Goal: Task Accomplishment & Management: Manage account settings

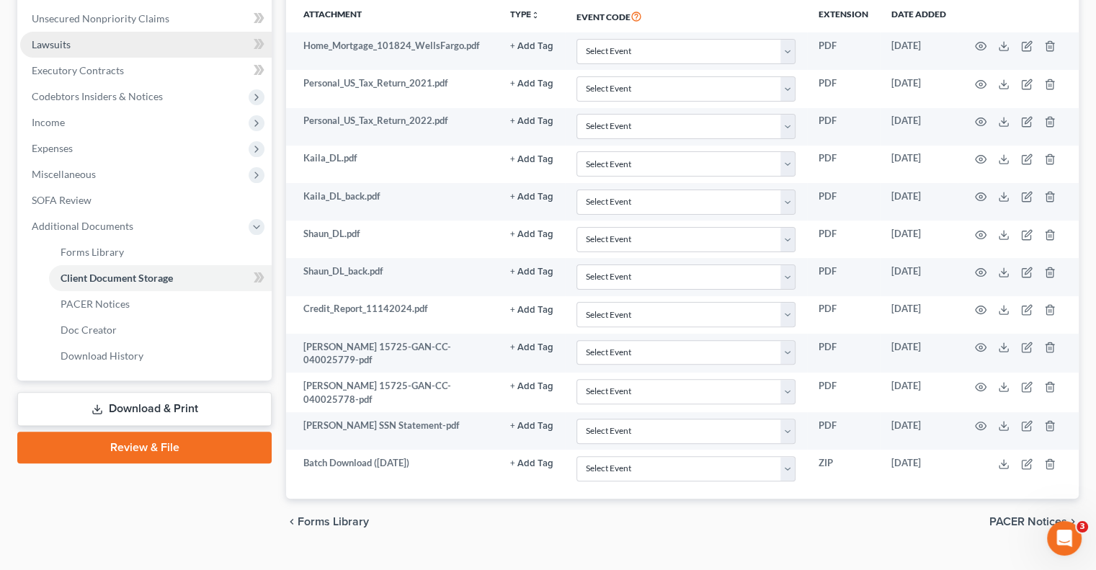
click at [244, 32] on link "Lawsuits" at bounding box center [145, 45] width 251 height 26
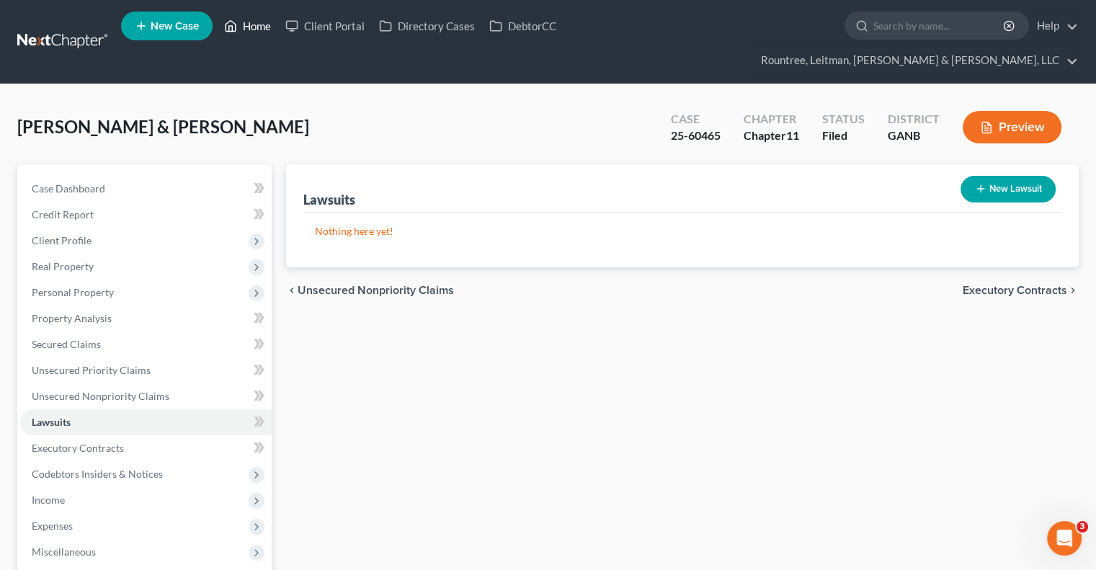
click at [256, 24] on link "Home" at bounding box center [247, 26] width 61 height 26
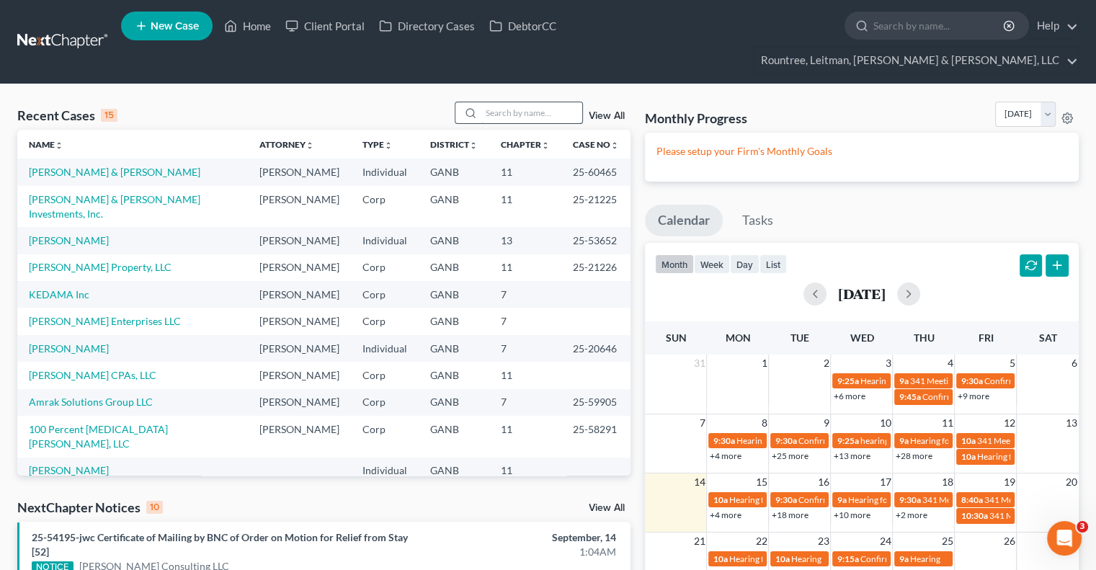
click at [495, 102] on input "search" at bounding box center [531, 112] width 101 height 21
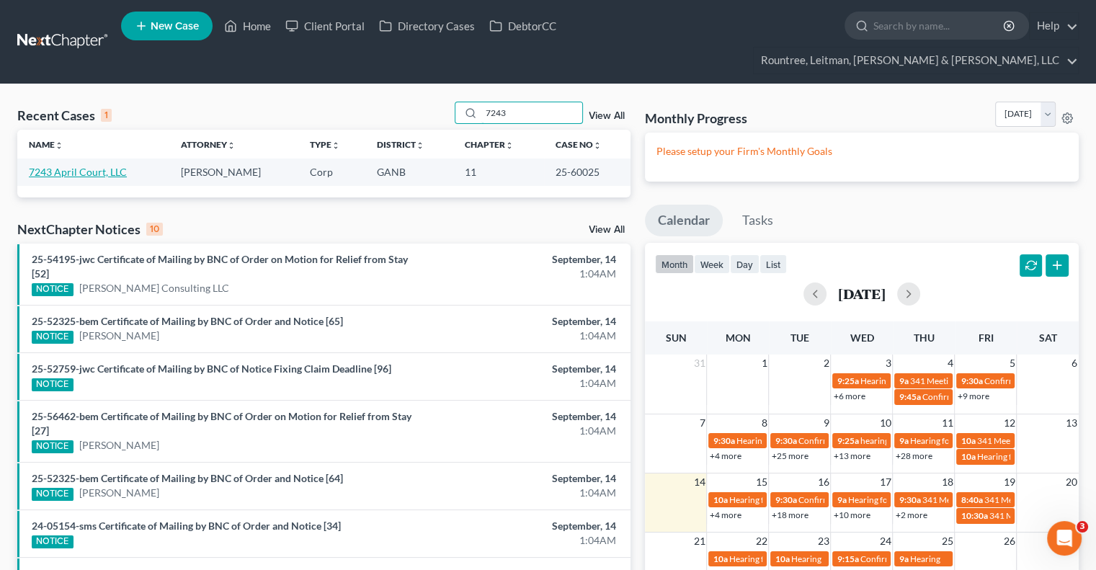
type input "7243"
click at [69, 166] on link "7243 April Court, LLC" at bounding box center [78, 172] width 98 height 12
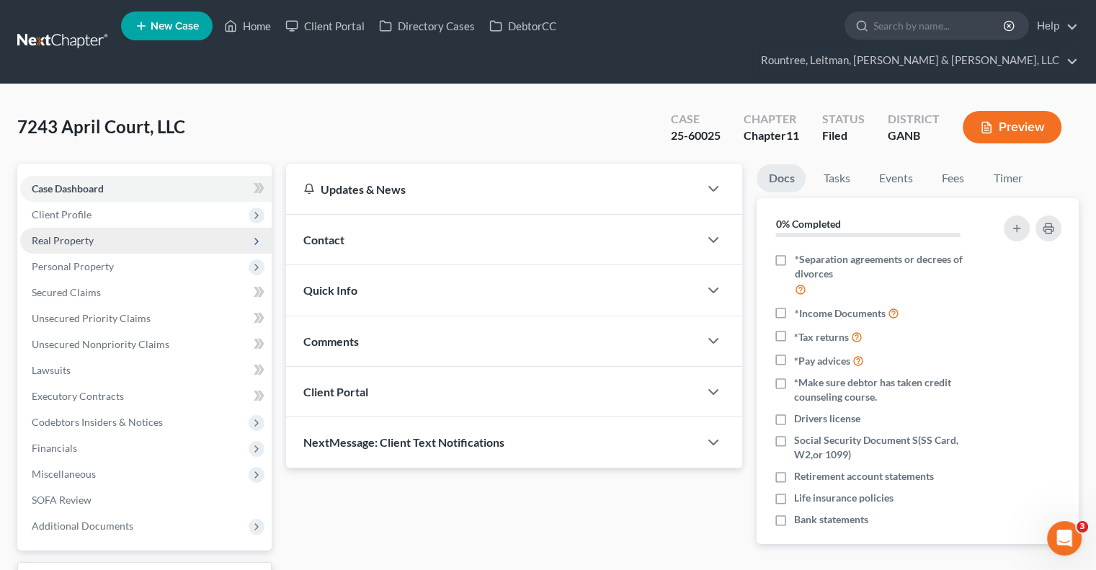
click at [73, 234] on span "Real Property" at bounding box center [63, 240] width 62 height 12
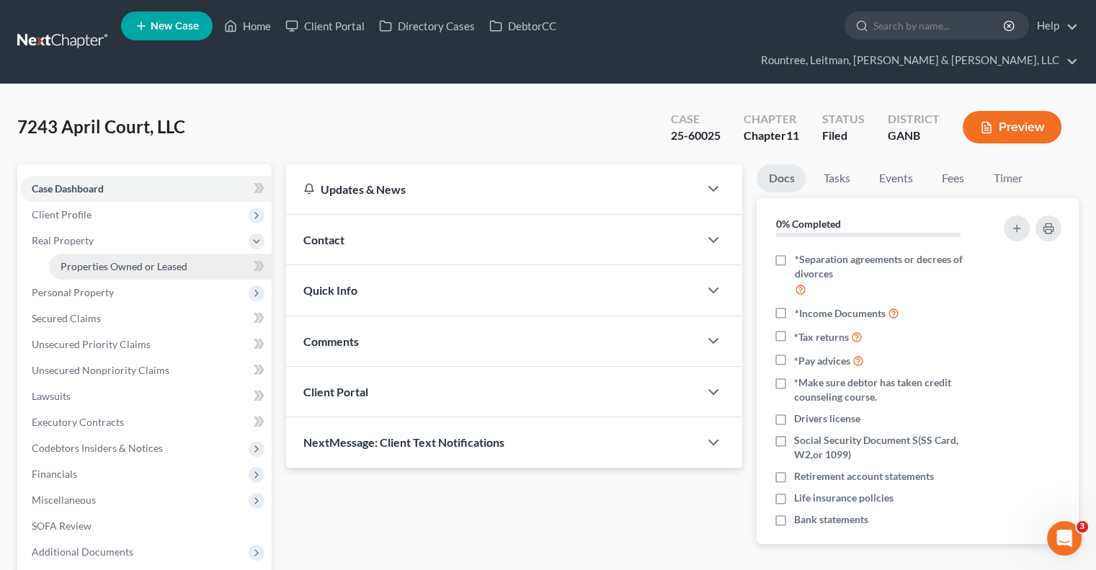
click at [126, 260] on span "Properties Owned or Leased" at bounding box center [124, 266] width 127 height 12
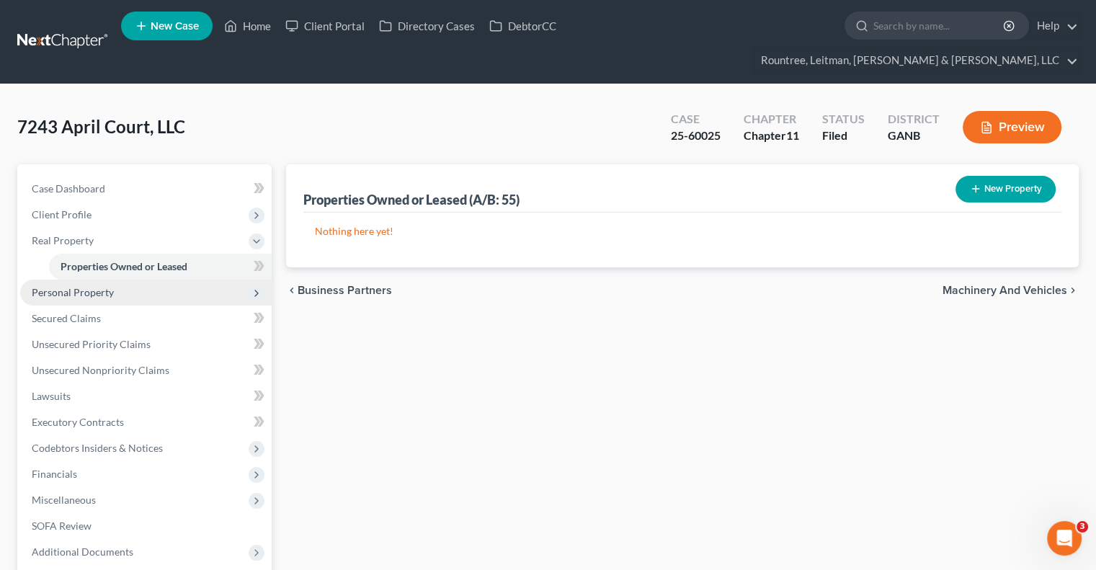
click at [65, 286] on span "Personal Property" at bounding box center [73, 292] width 82 height 12
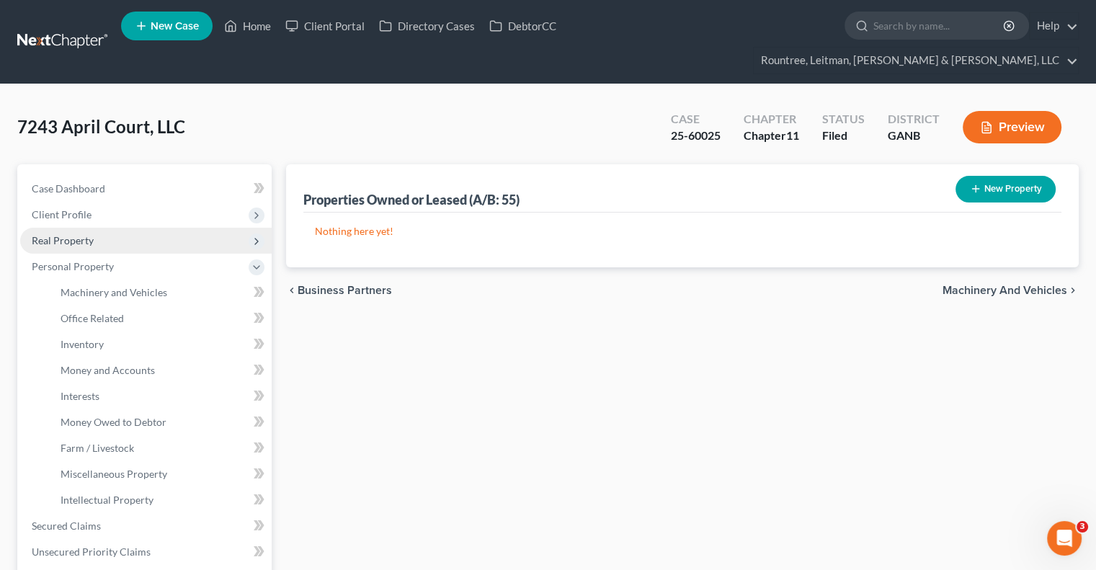
click at [82, 234] on span "Real Property" at bounding box center [63, 240] width 62 height 12
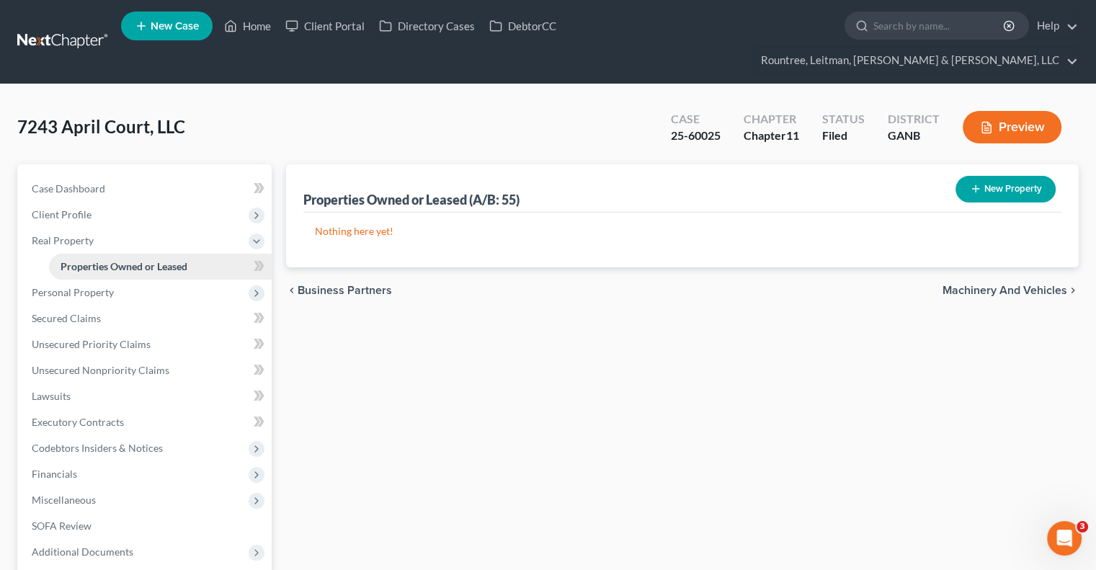
click at [99, 260] on span "Properties Owned or Leased" at bounding box center [124, 266] width 127 height 12
click at [86, 286] on span "Personal Property" at bounding box center [73, 292] width 82 height 12
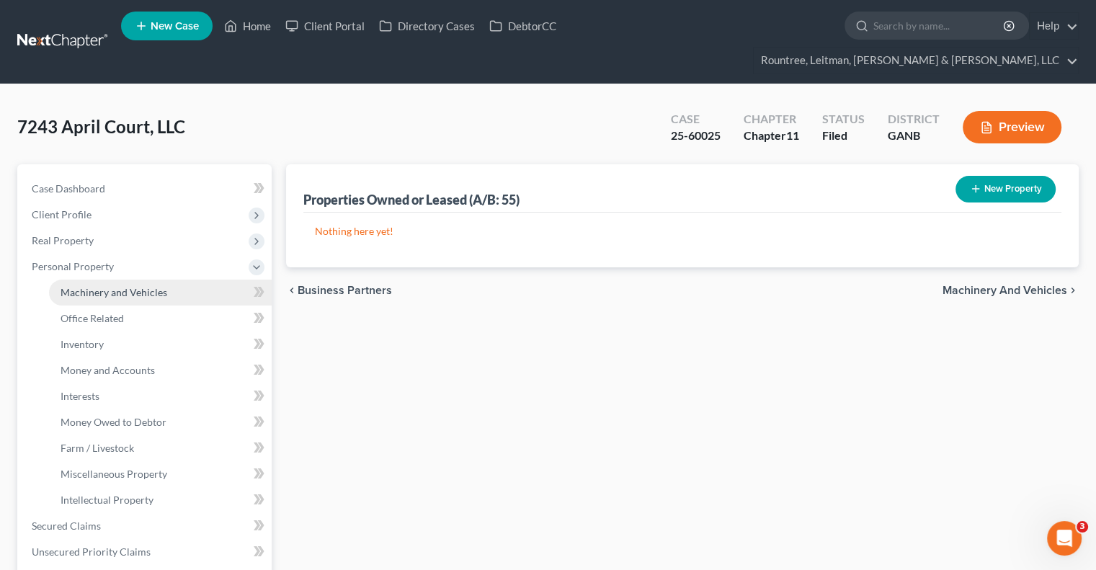
click at [100, 286] on span "Machinery and Vehicles" at bounding box center [114, 292] width 107 height 12
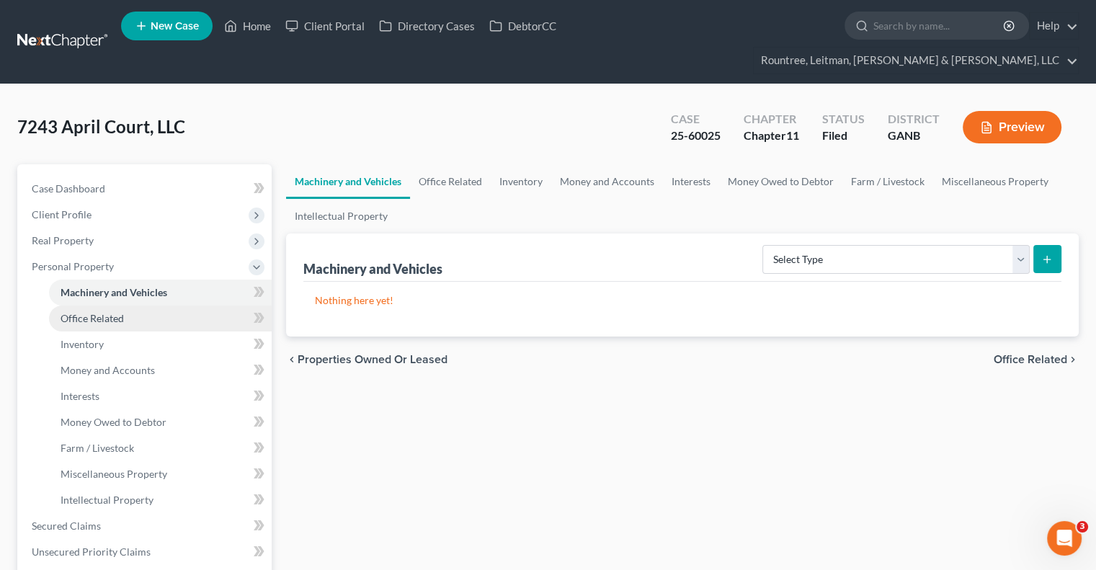
click at [98, 312] on span "Office Related" at bounding box center [92, 318] width 63 height 12
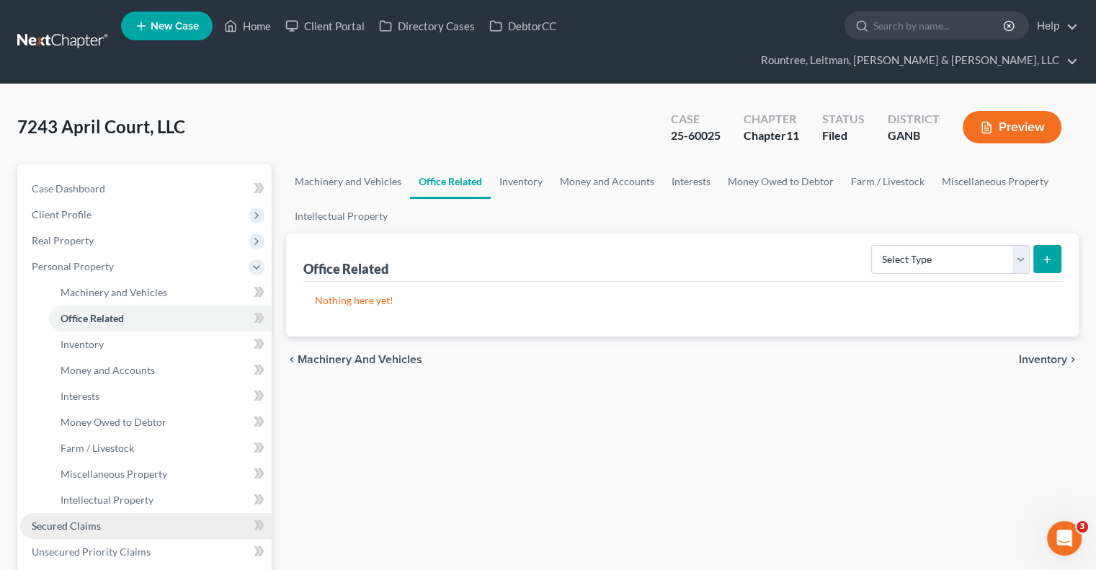
click at [75, 519] on span "Secured Claims" at bounding box center [66, 525] width 69 height 12
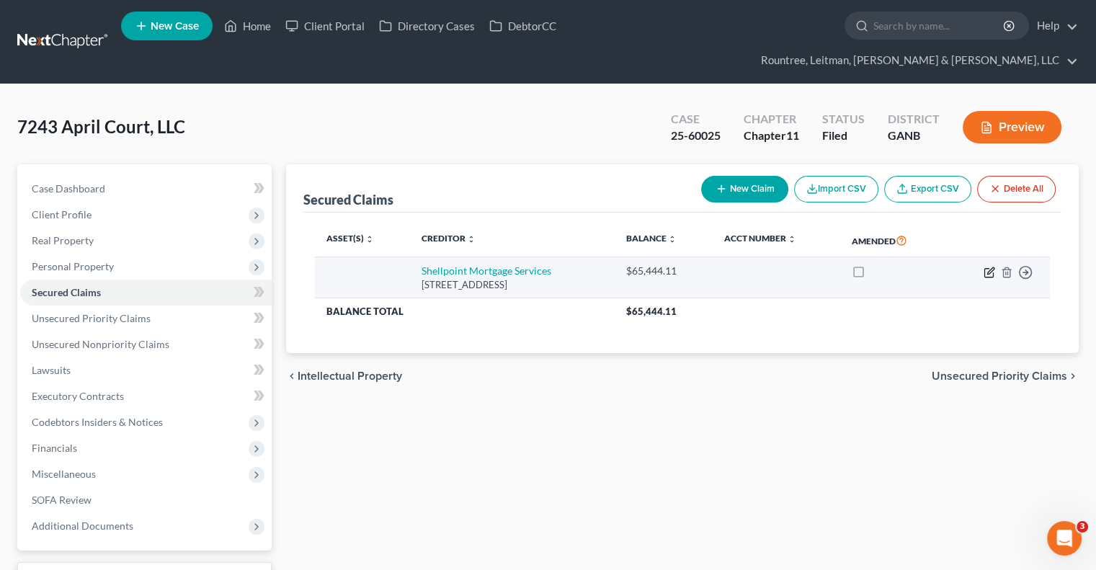
click at [991, 267] on icon "button" at bounding box center [990, 270] width 6 height 6
select select "42"
select select "0"
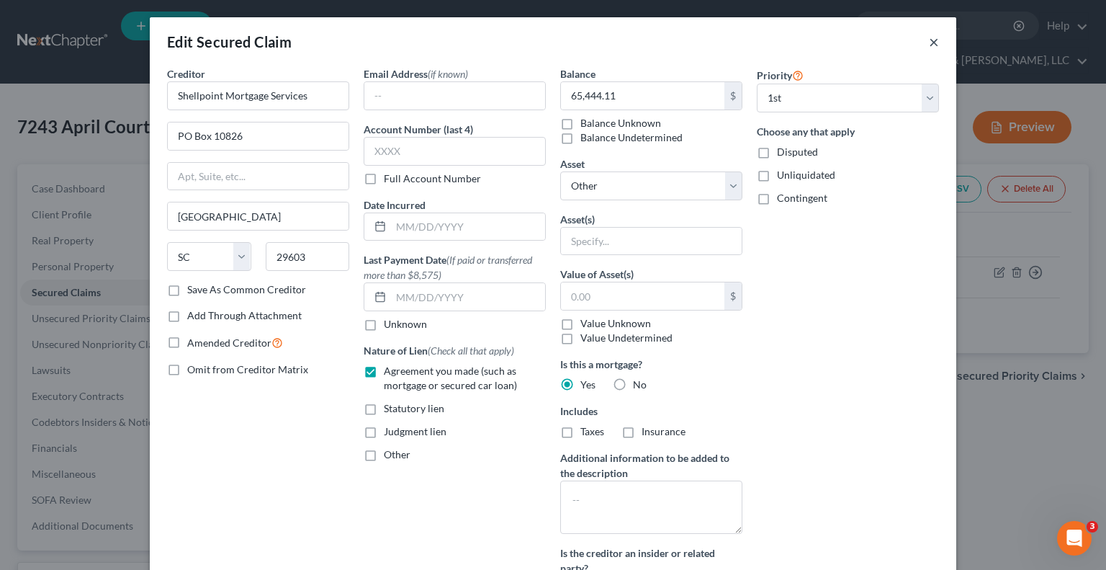
click at [931, 43] on button "×" at bounding box center [934, 41] width 10 height 17
